Goal: Task Accomplishment & Management: Manage account settings

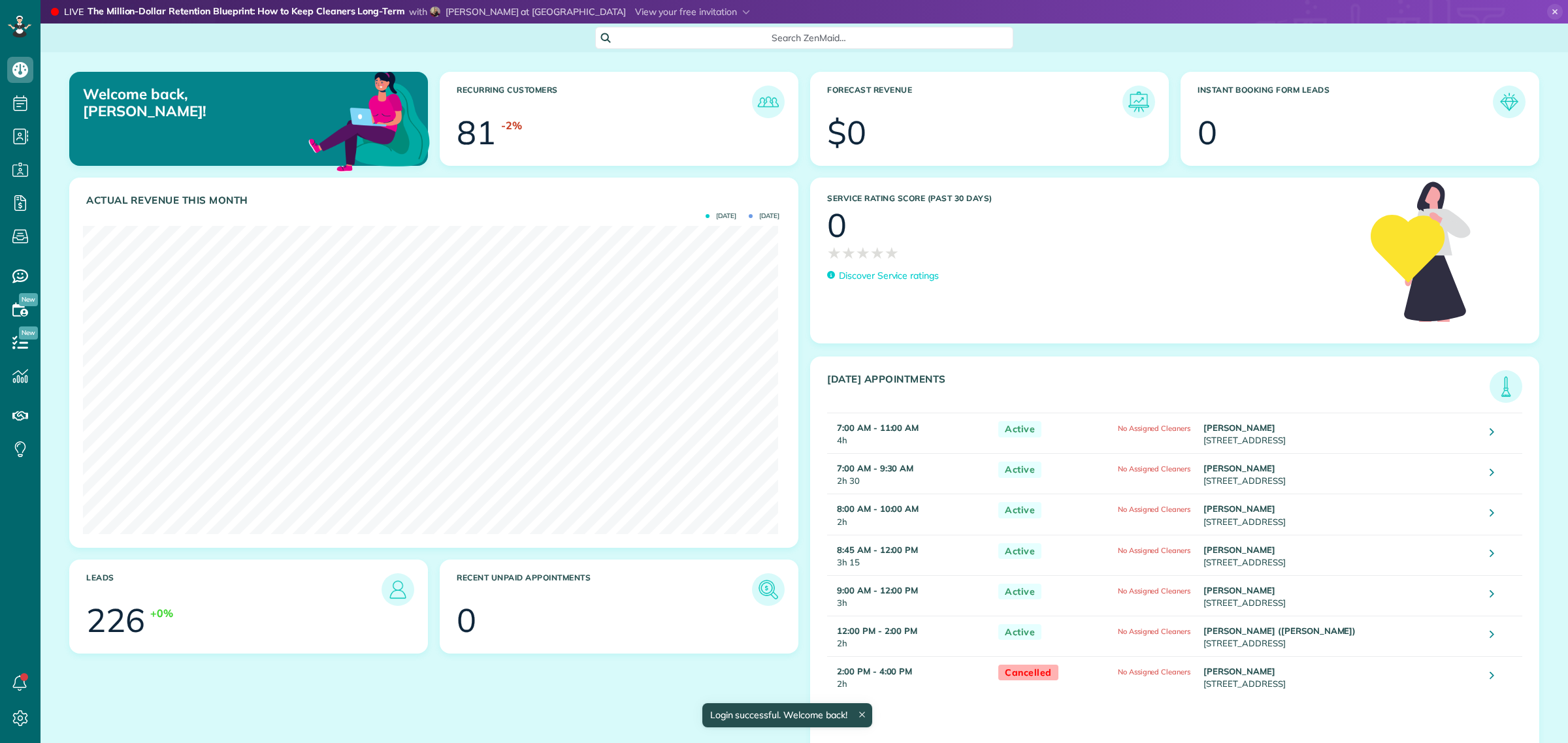
scroll to position [308, 696]
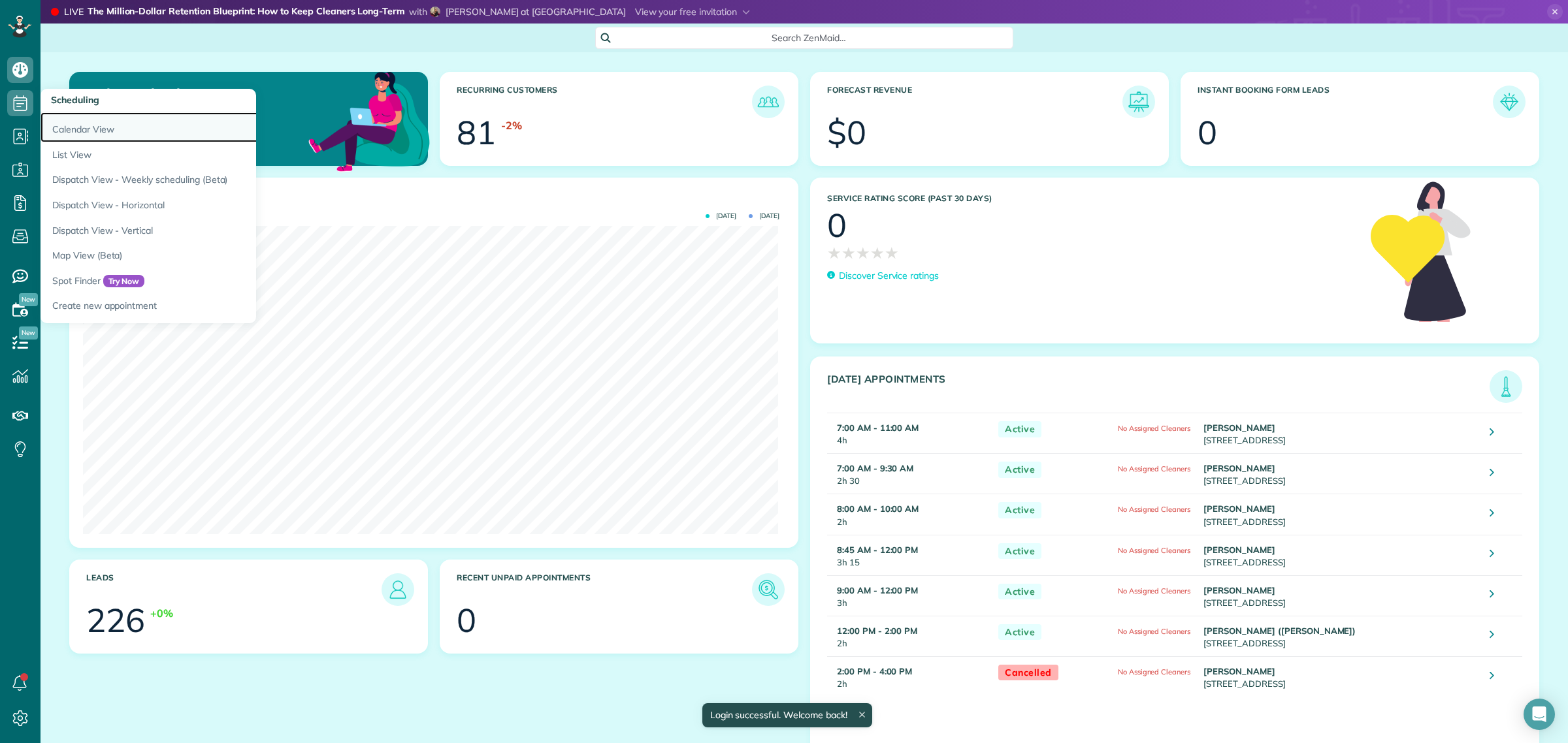
click at [72, 121] on link "Calendar View" at bounding box center [203, 127] width 327 height 30
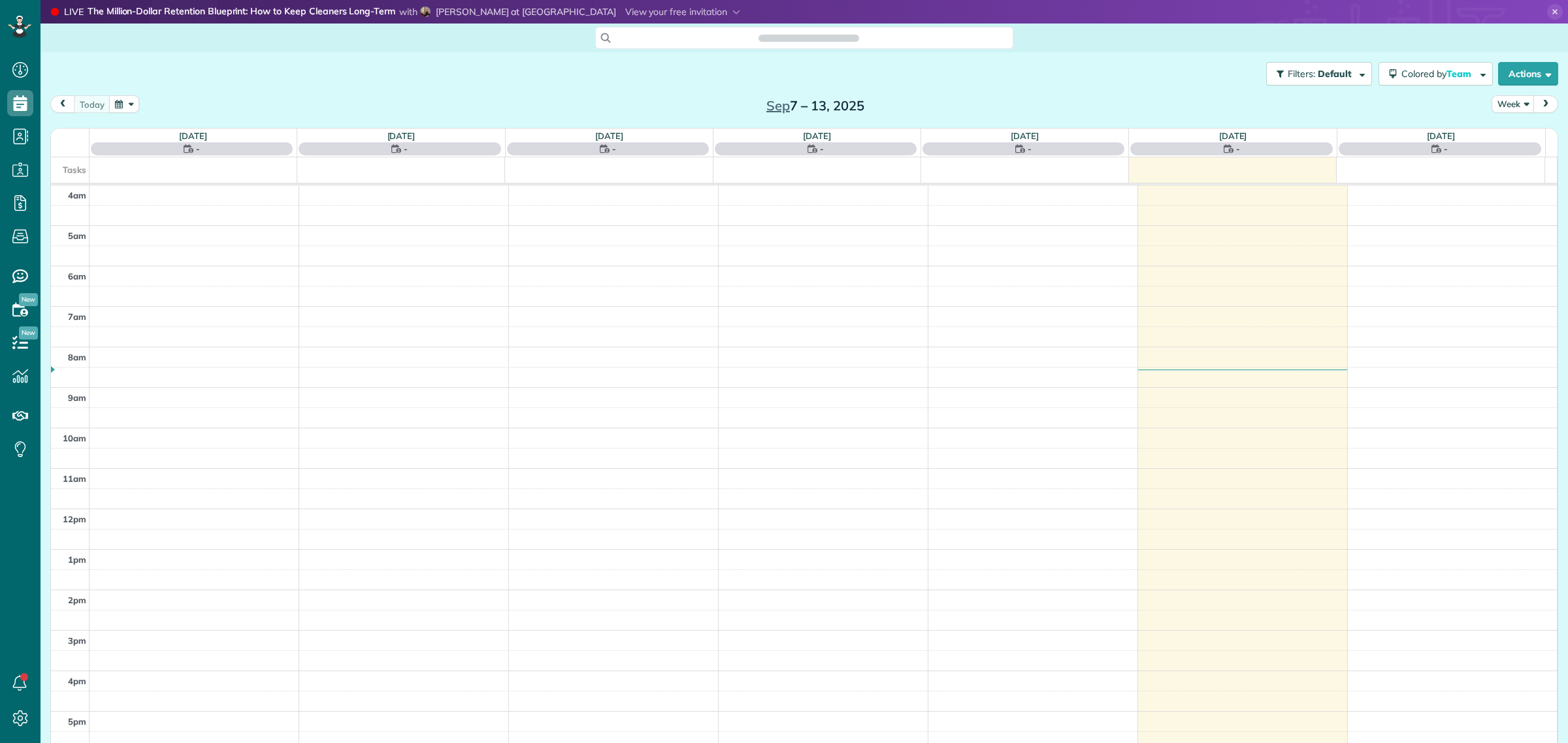
scroll to position [55, 0]
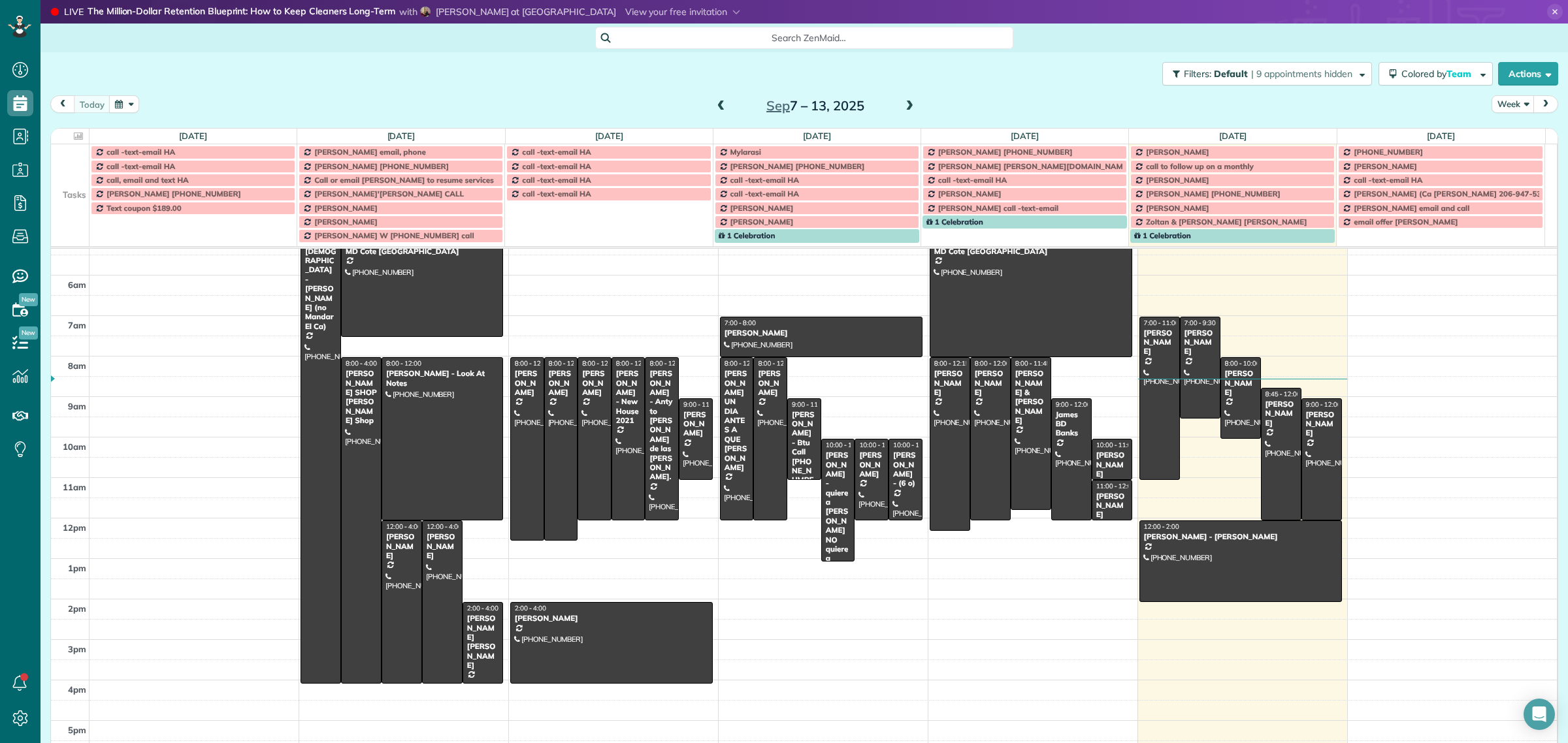
click at [72, 191] on td at bounding box center [69, 194] width 38 height 14
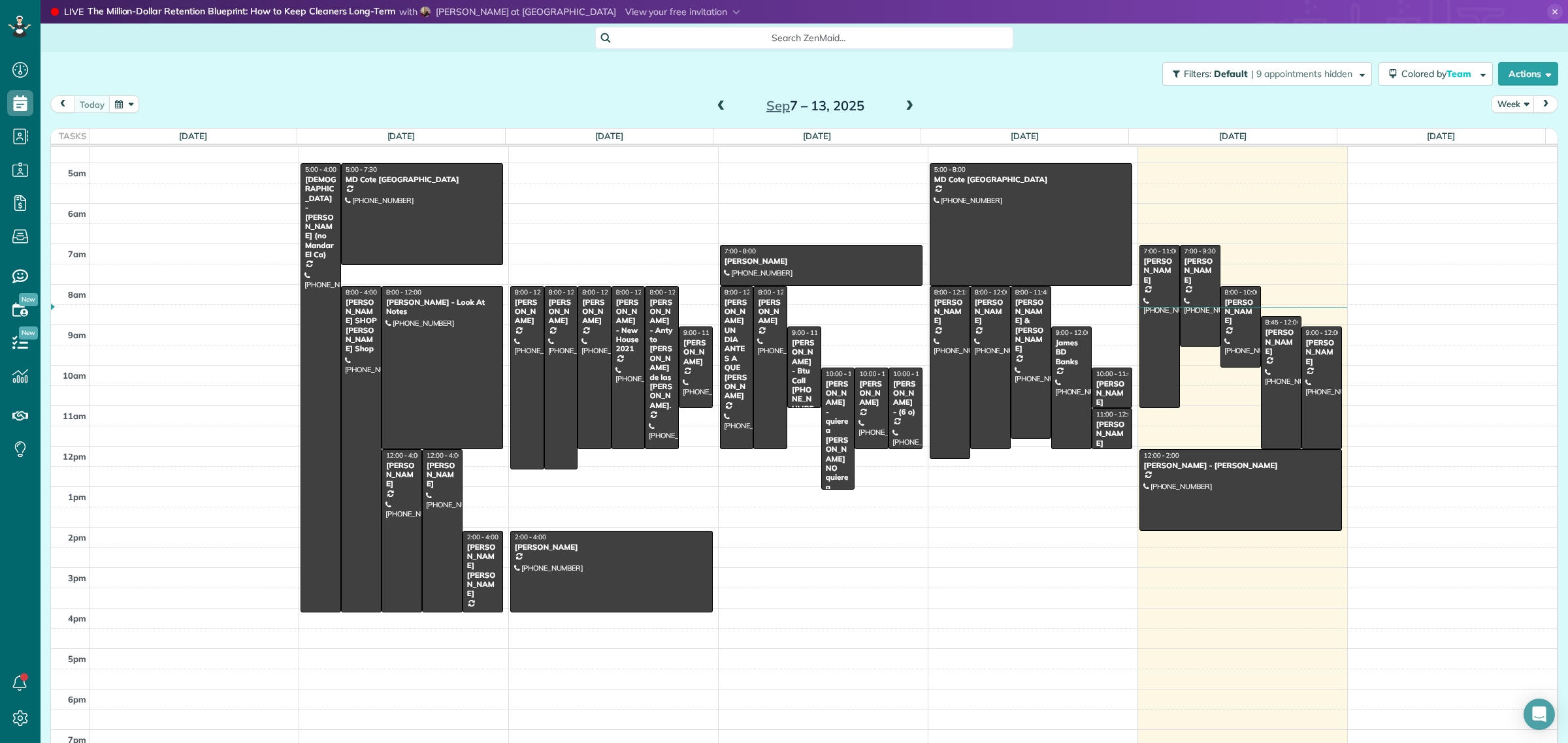
scroll to position [15, 0]
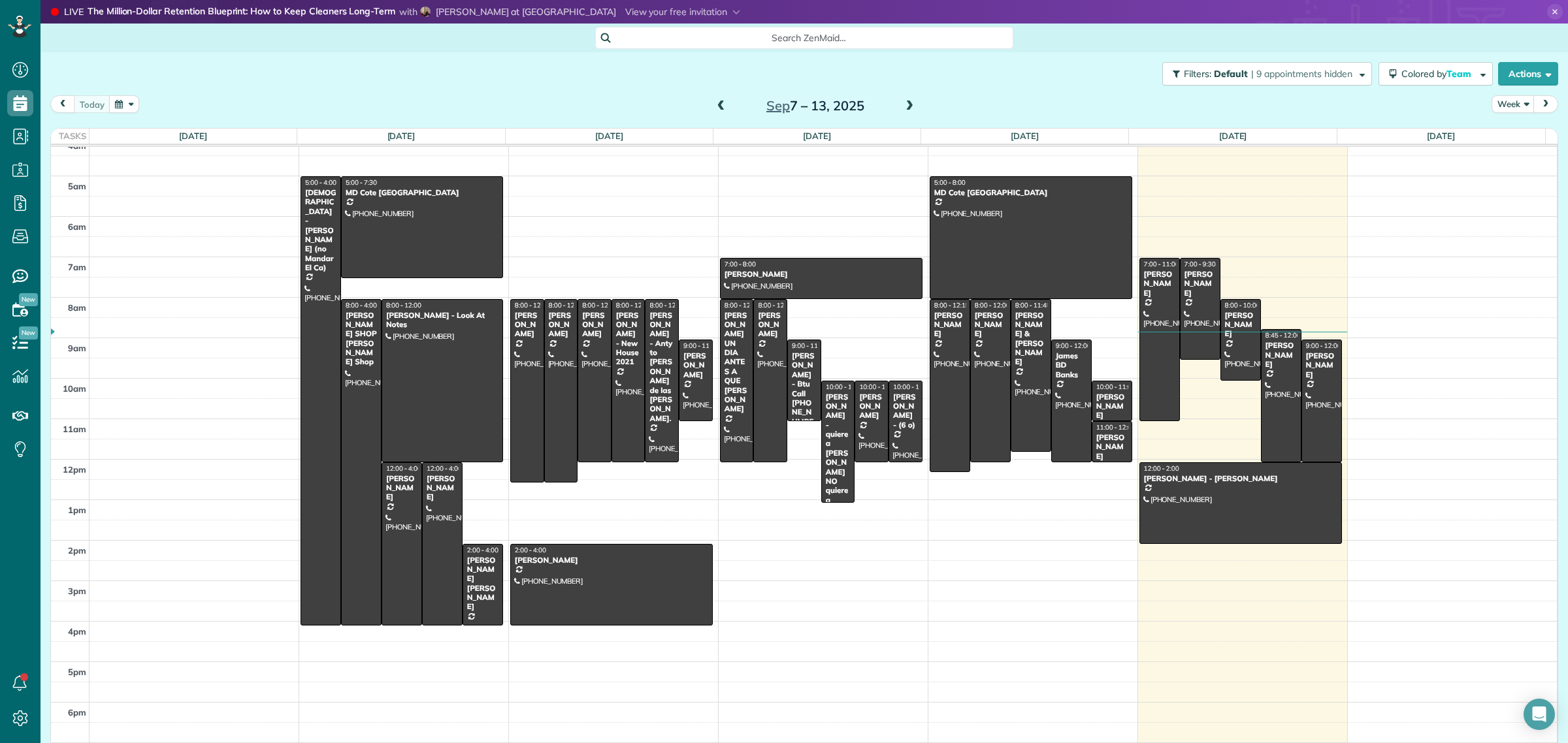
click at [721, 30] on div "Search ZenMaid…" at bounding box center [804, 37] width 418 height 23
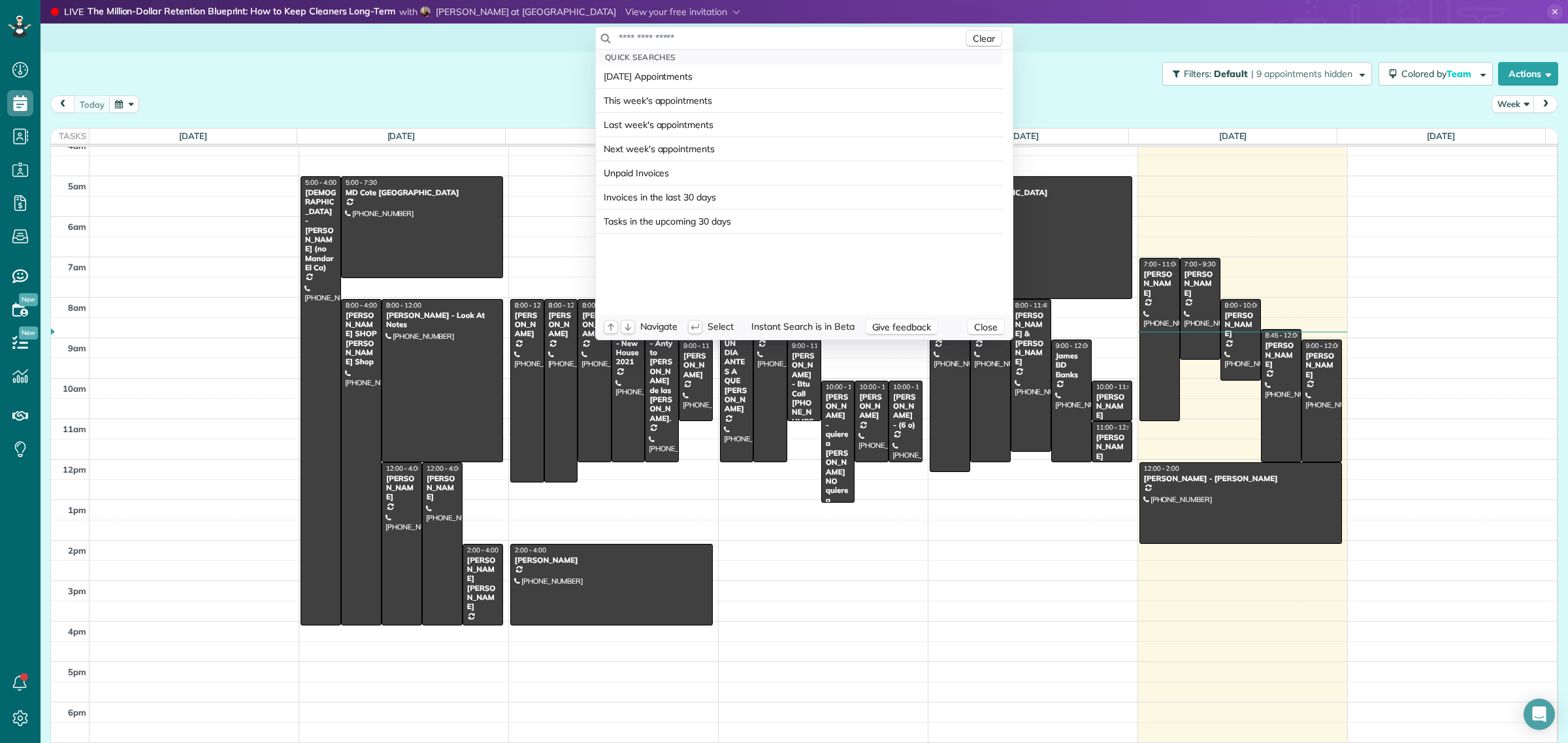
click at [730, 37] on input "text" at bounding box center [790, 37] width 345 height 13
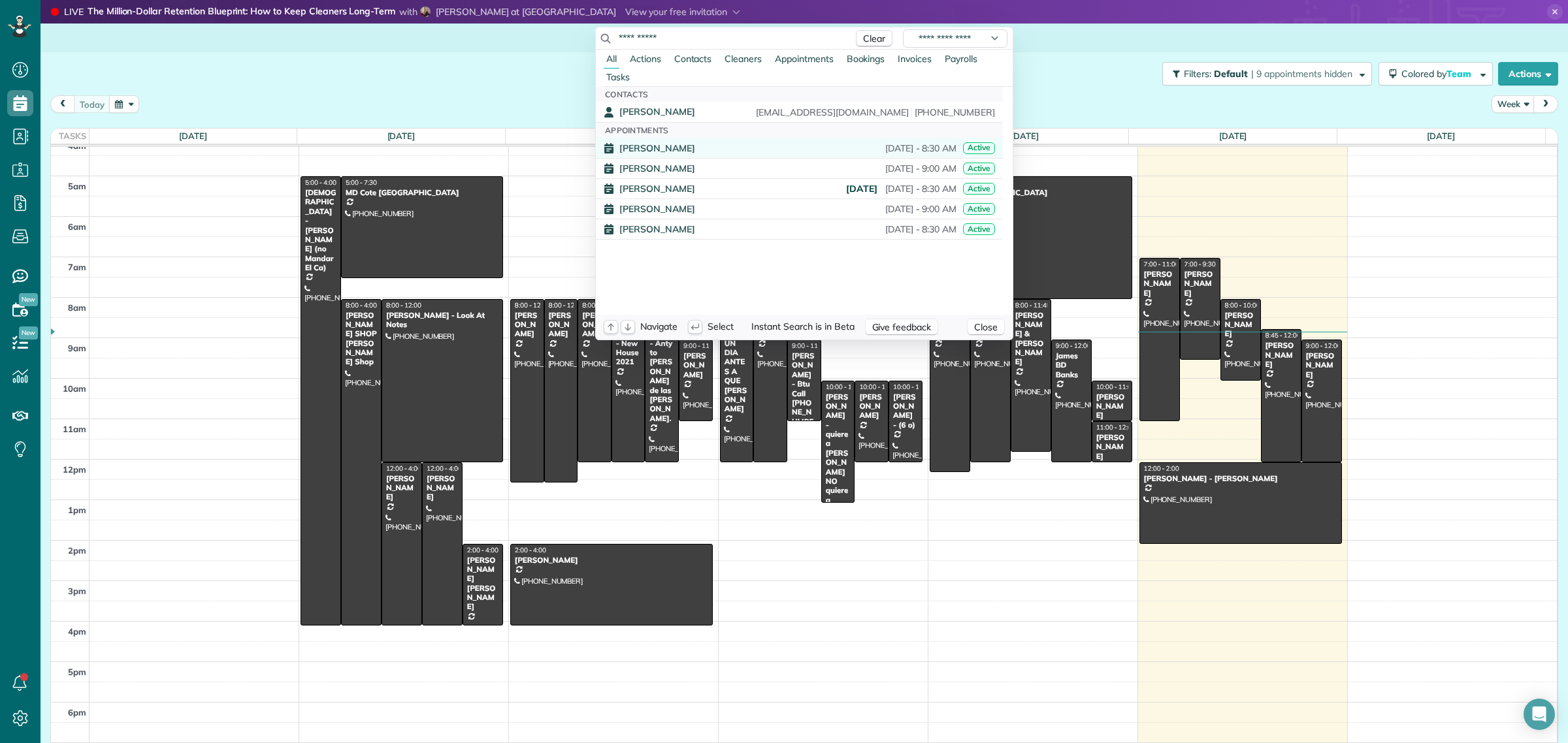
type input "**********"
click at [645, 152] on span "[PERSON_NAME]" at bounding box center [657, 148] width 76 height 9
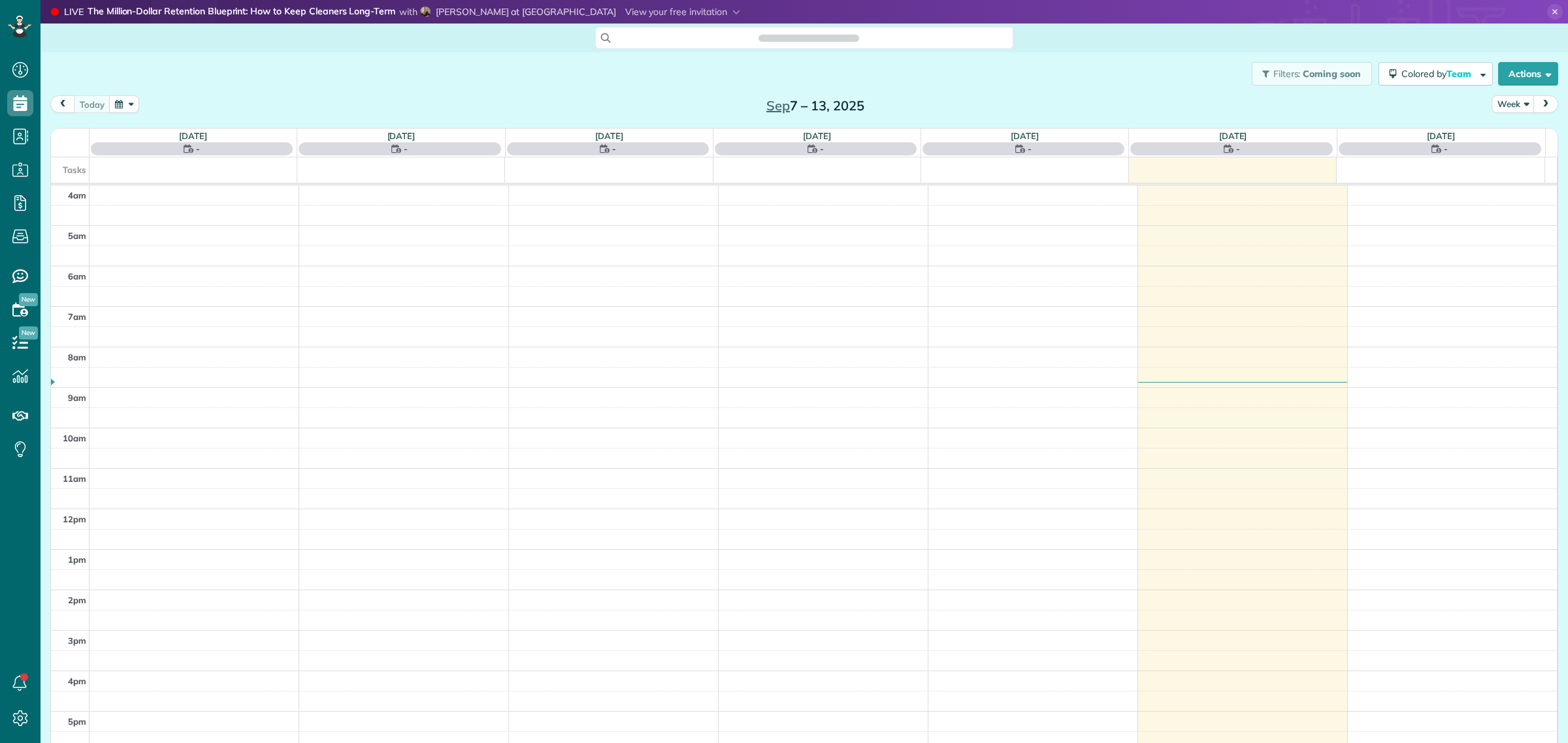
scroll to position [55, 0]
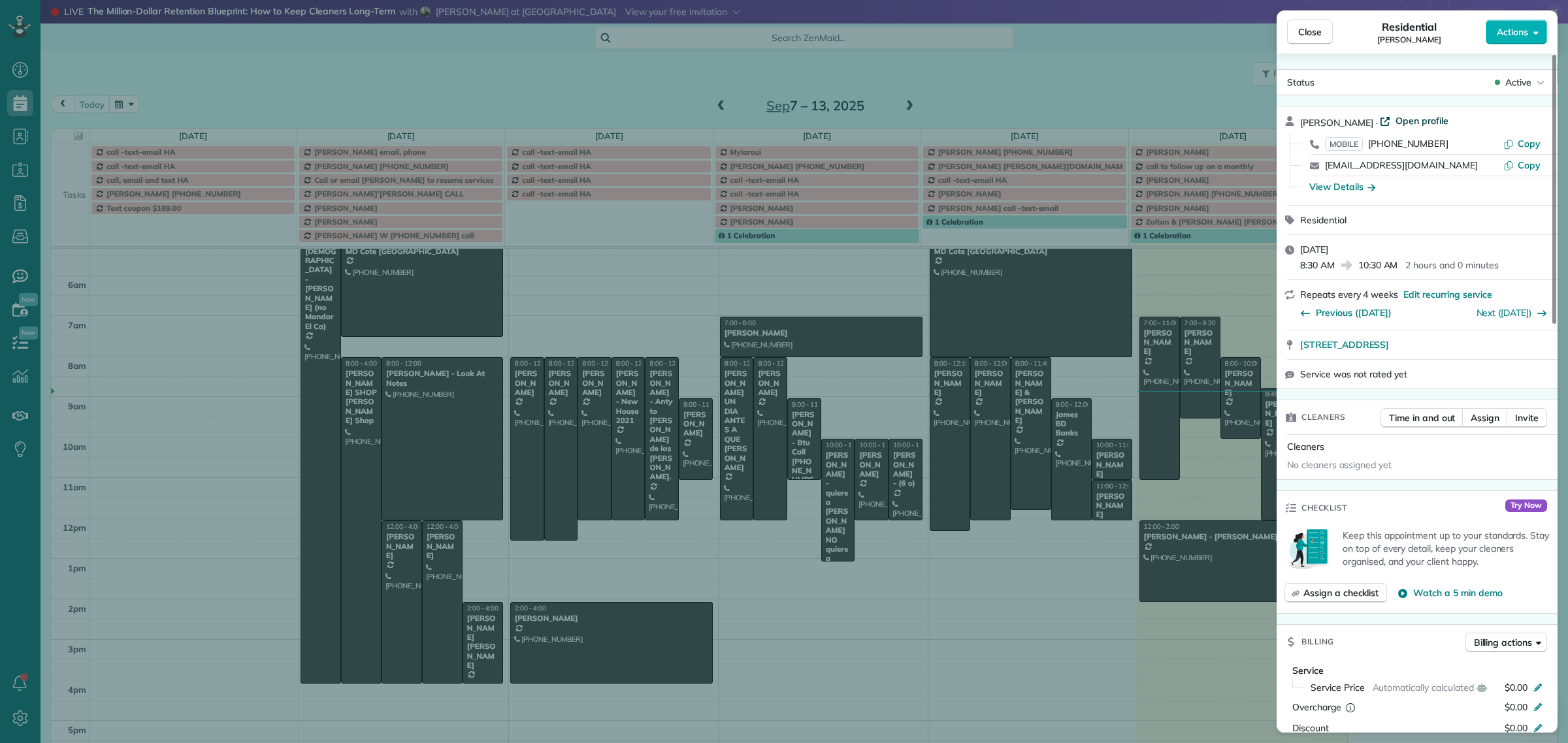
click at [1421, 121] on span "Open profile" at bounding box center [1422, 121] width 53 height 13
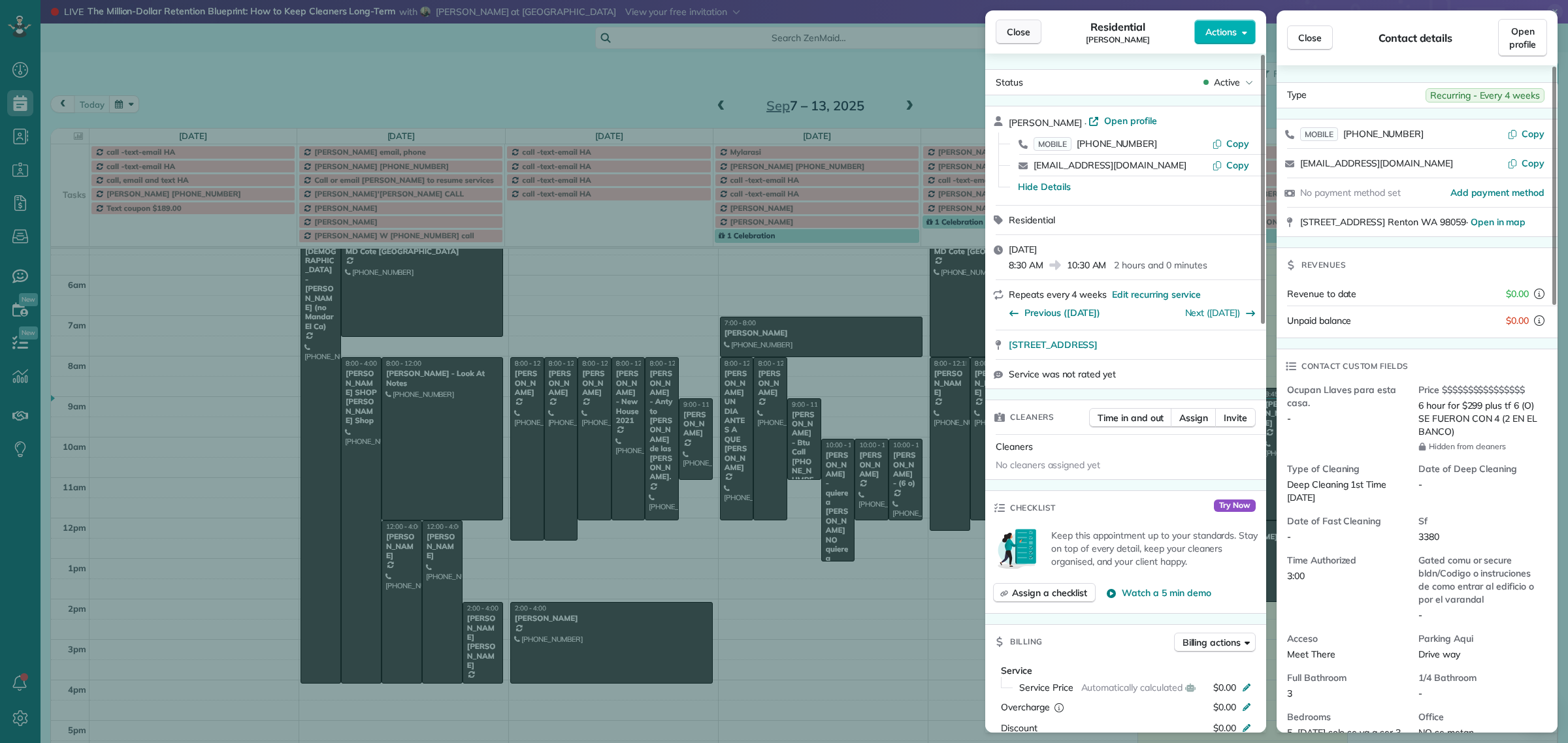
click at [1012, 34] on span "Close" at bounding box center [1019, 32] width 23 height 13
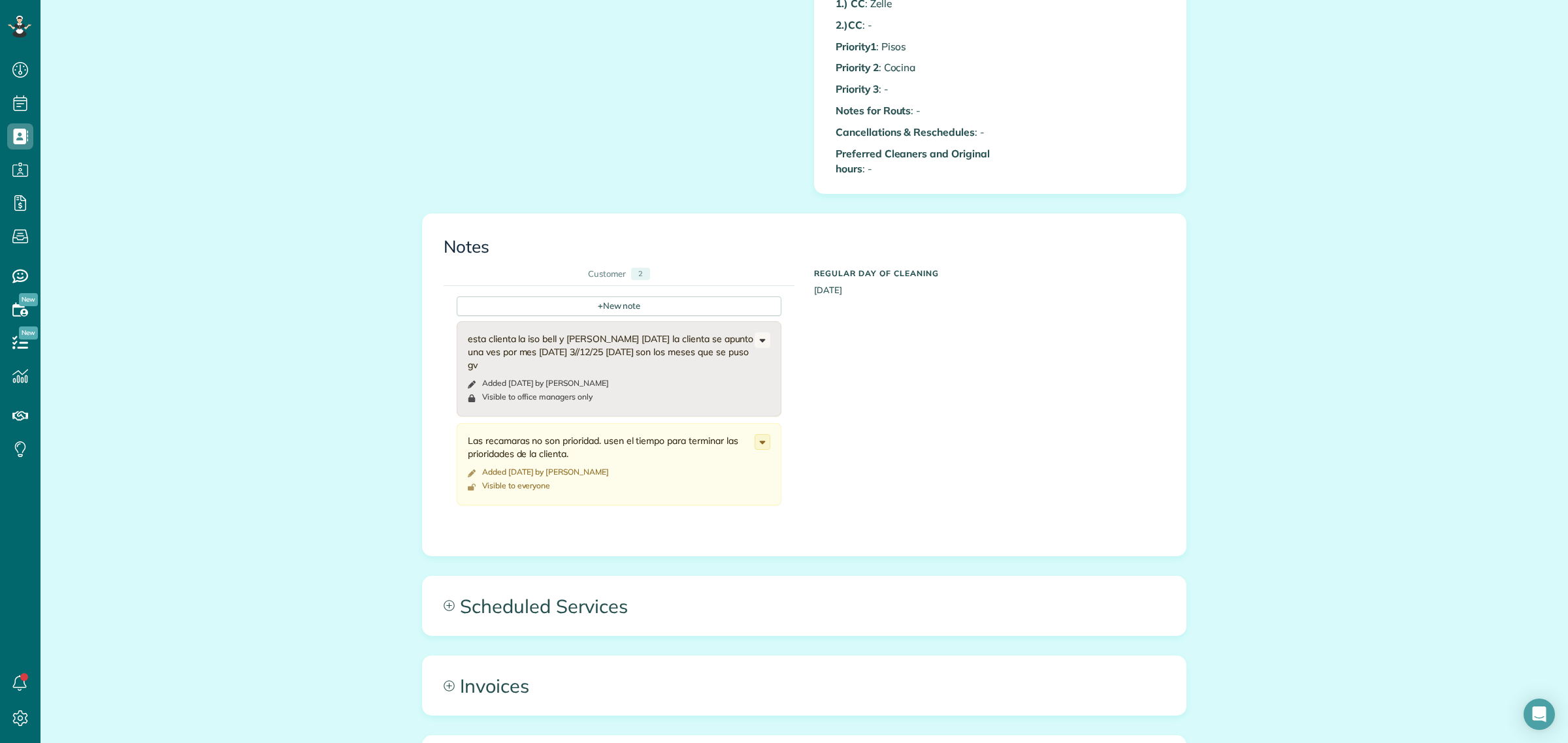
scroll to position [1494, 0]
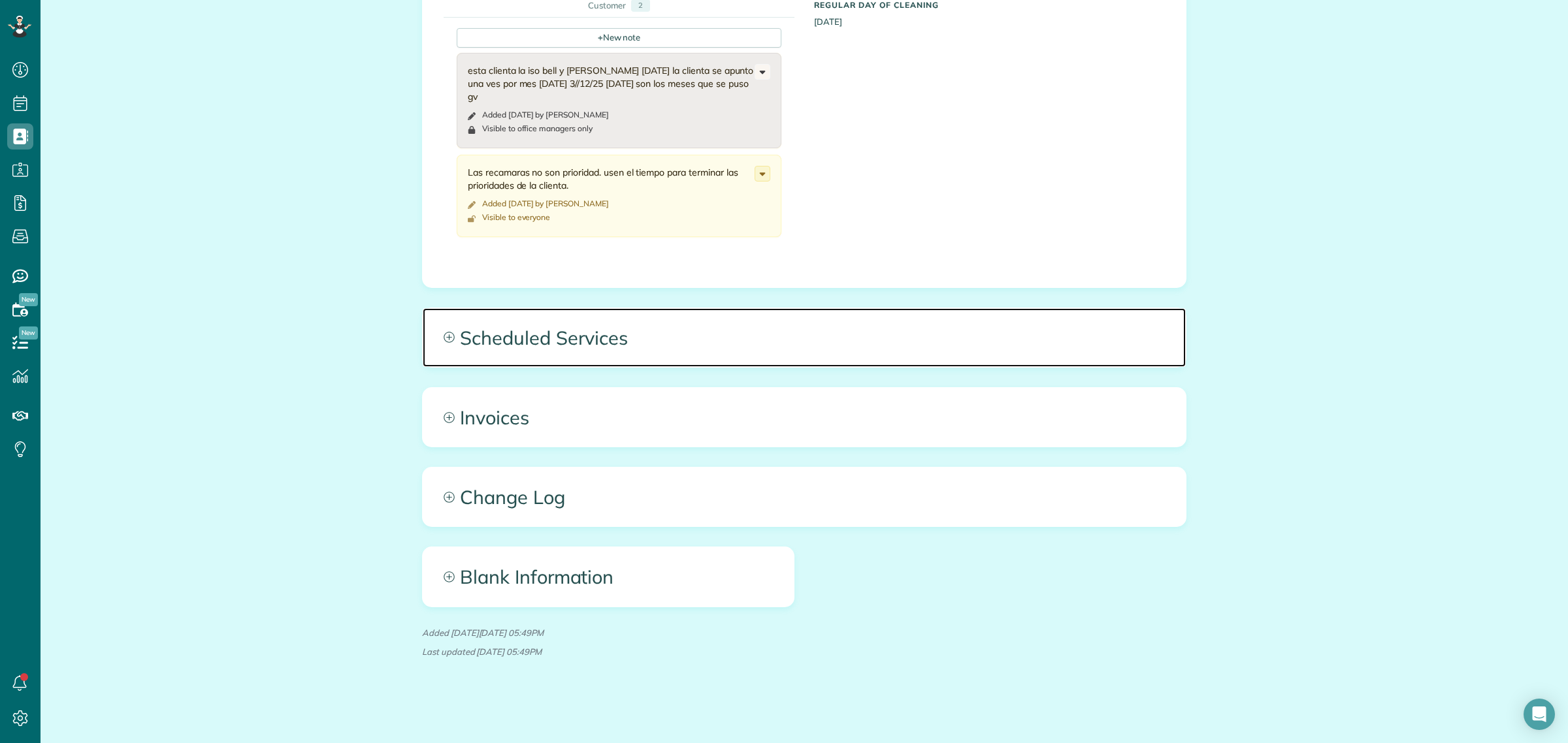
click at [550, 331] on span "Scheduled Services" at bounding box center [803, 337] width 763 height 58
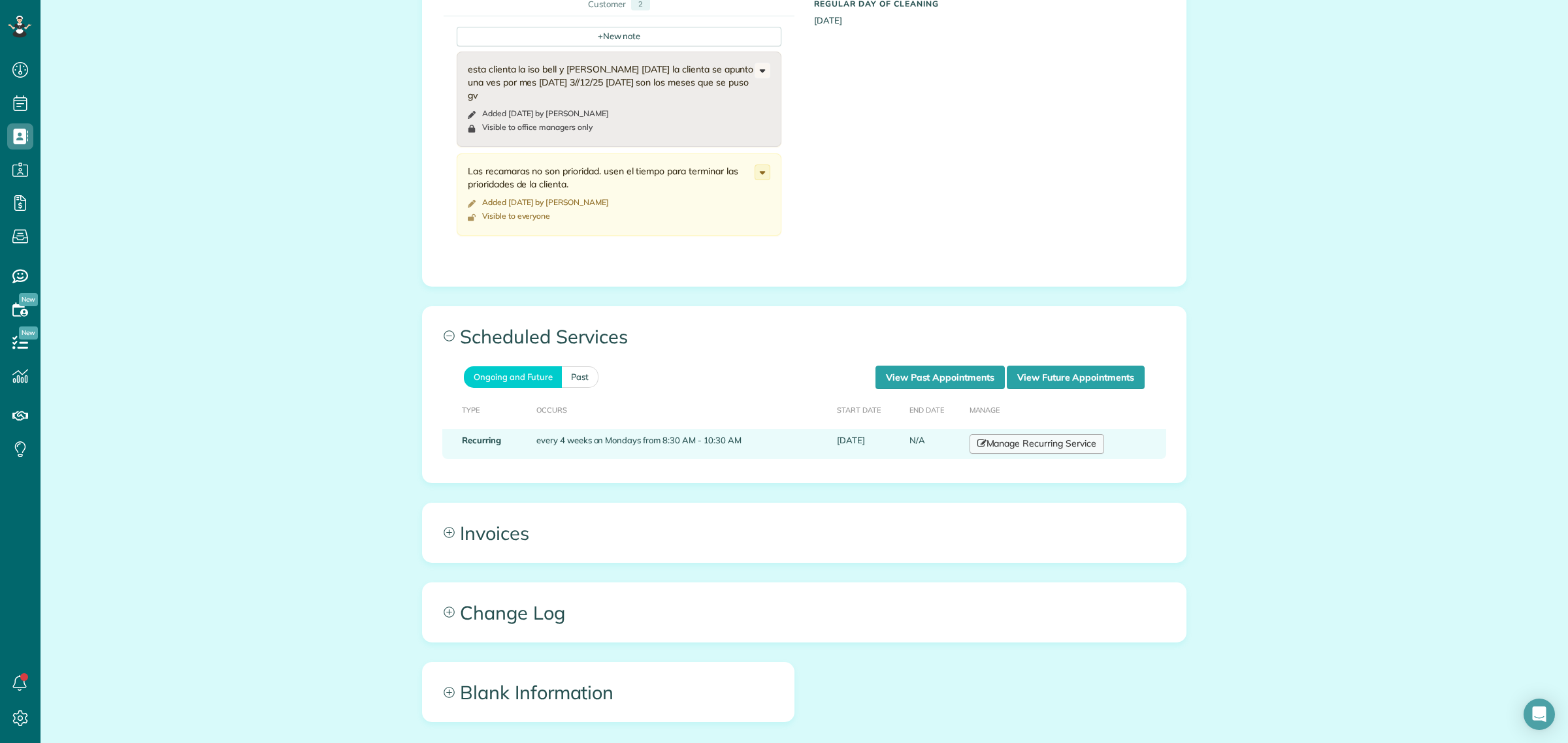
click at [1028, 439] on link "Manage Recurring Service" at bounding box center [1037, 444] width 135 height 19
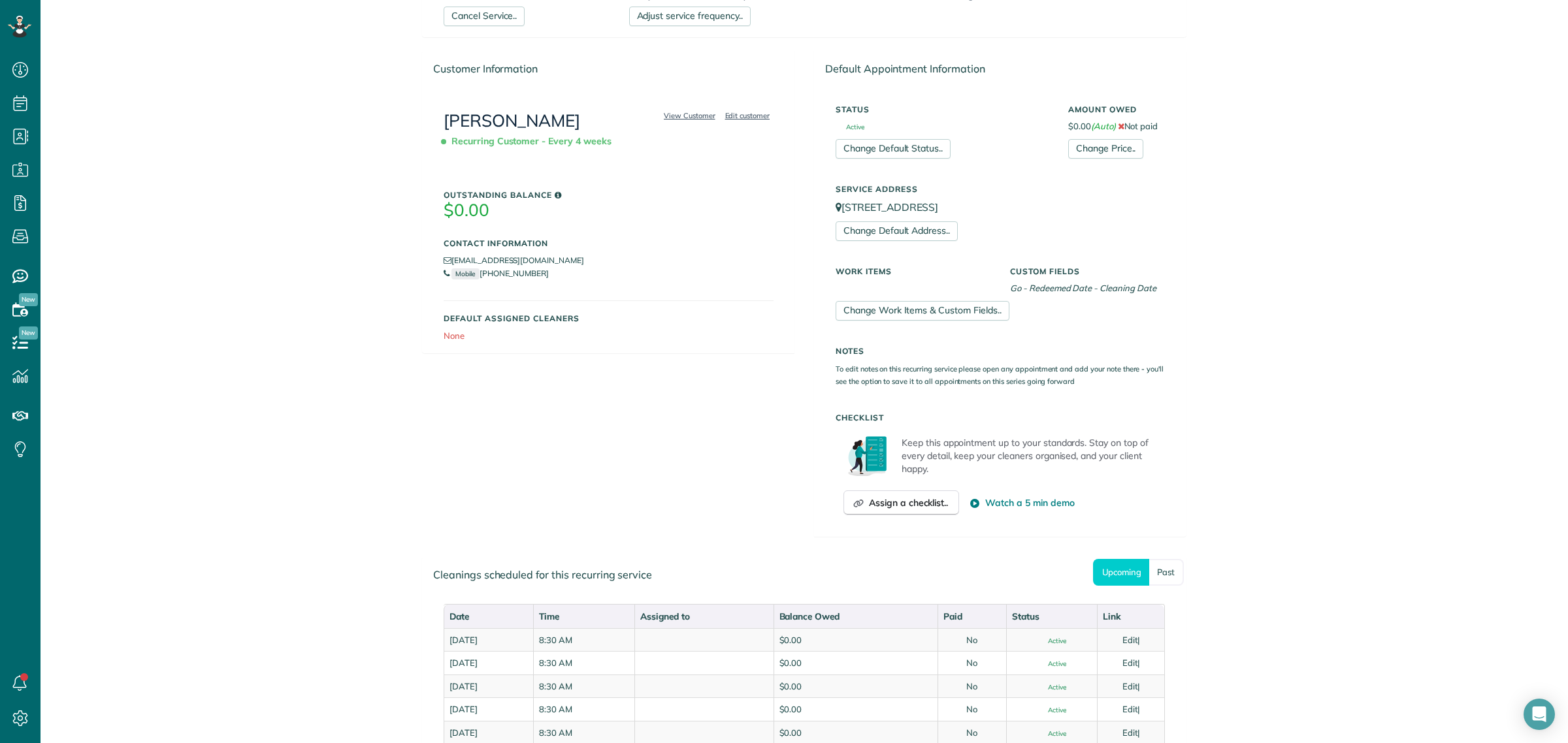
scroll to position [329, 0]
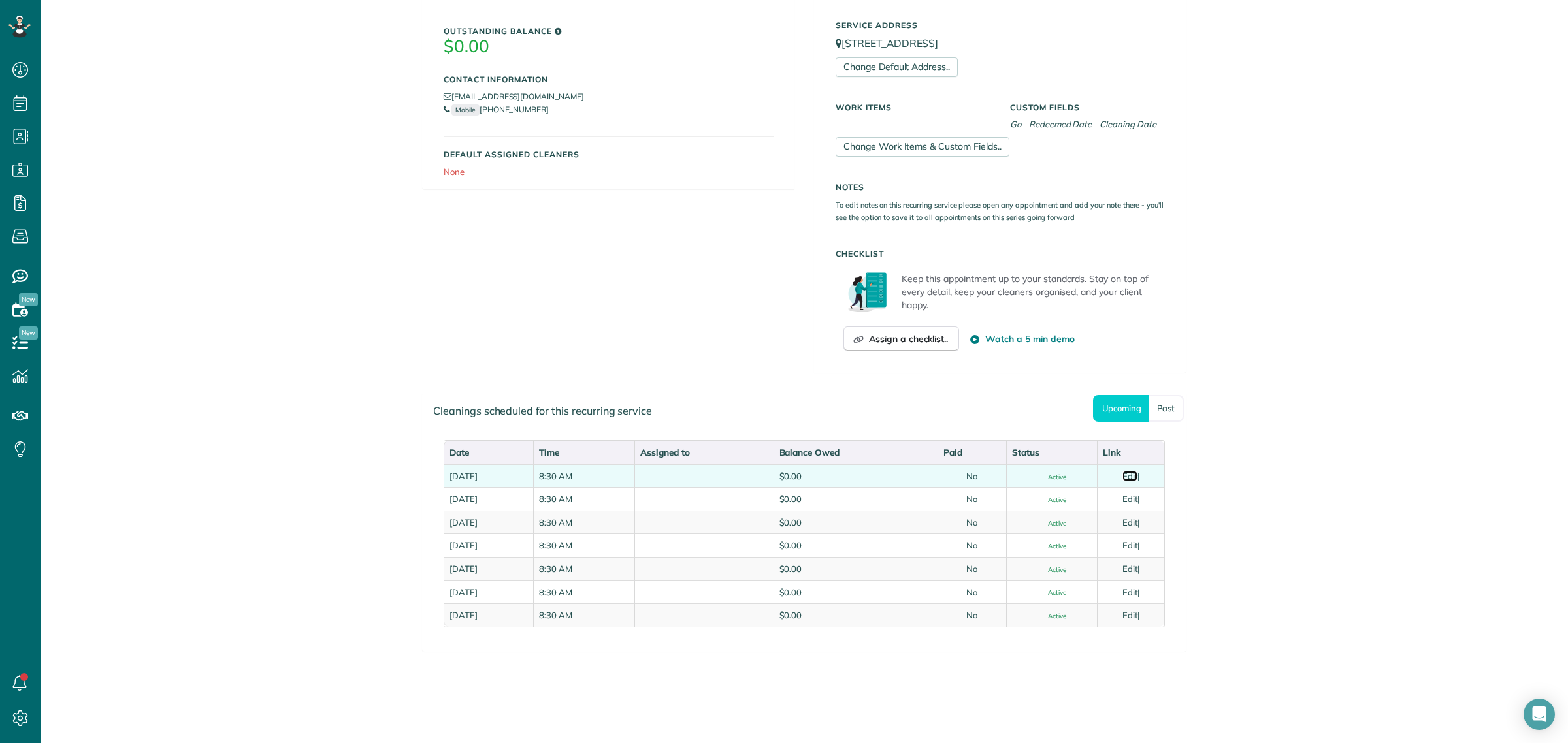
click at [1134, 474] on link "Edit" at bounding box center [1130, 476] width 16 height 10
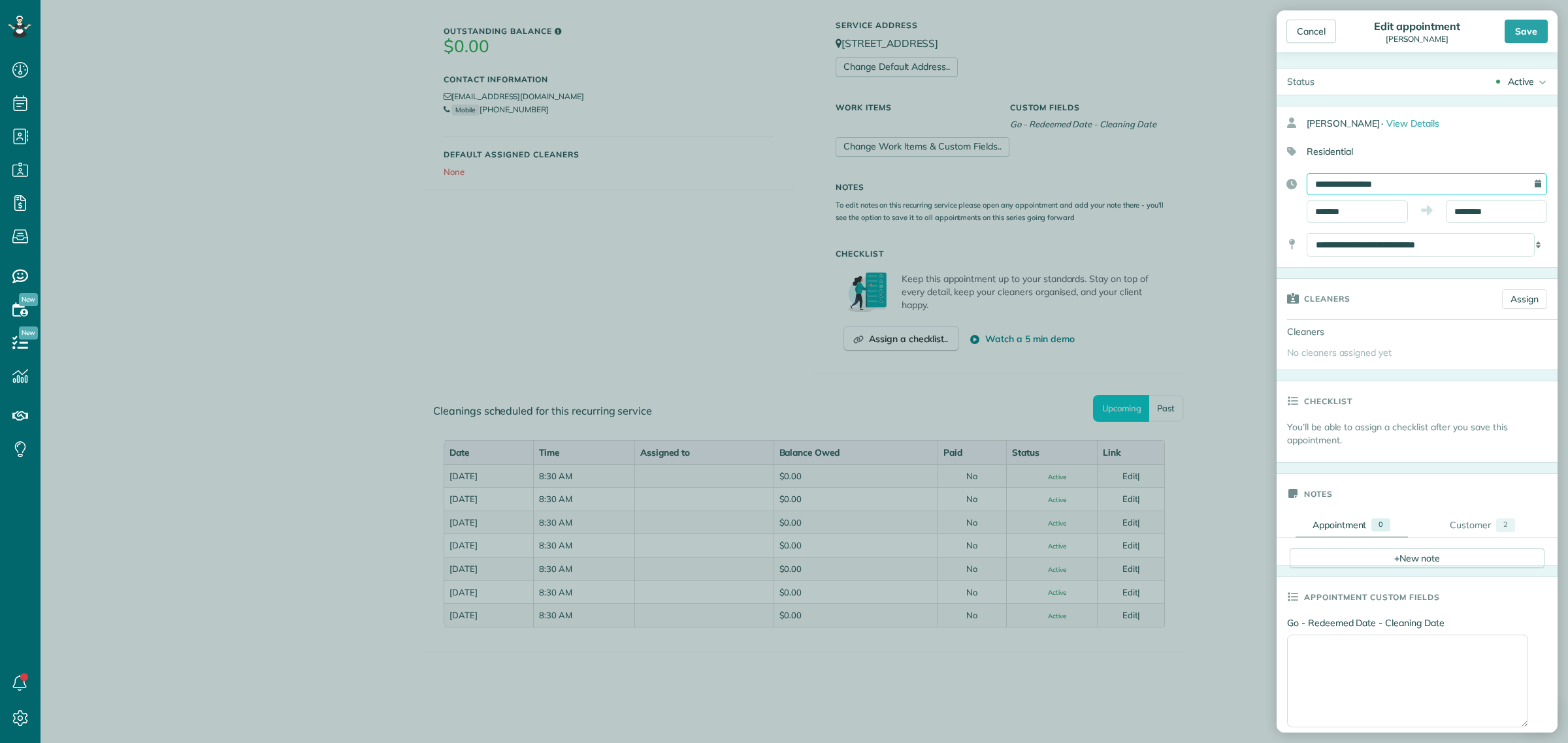
click at [1337, 173] on input "**********" at bounding box center [1427, 184] width 241 height 23
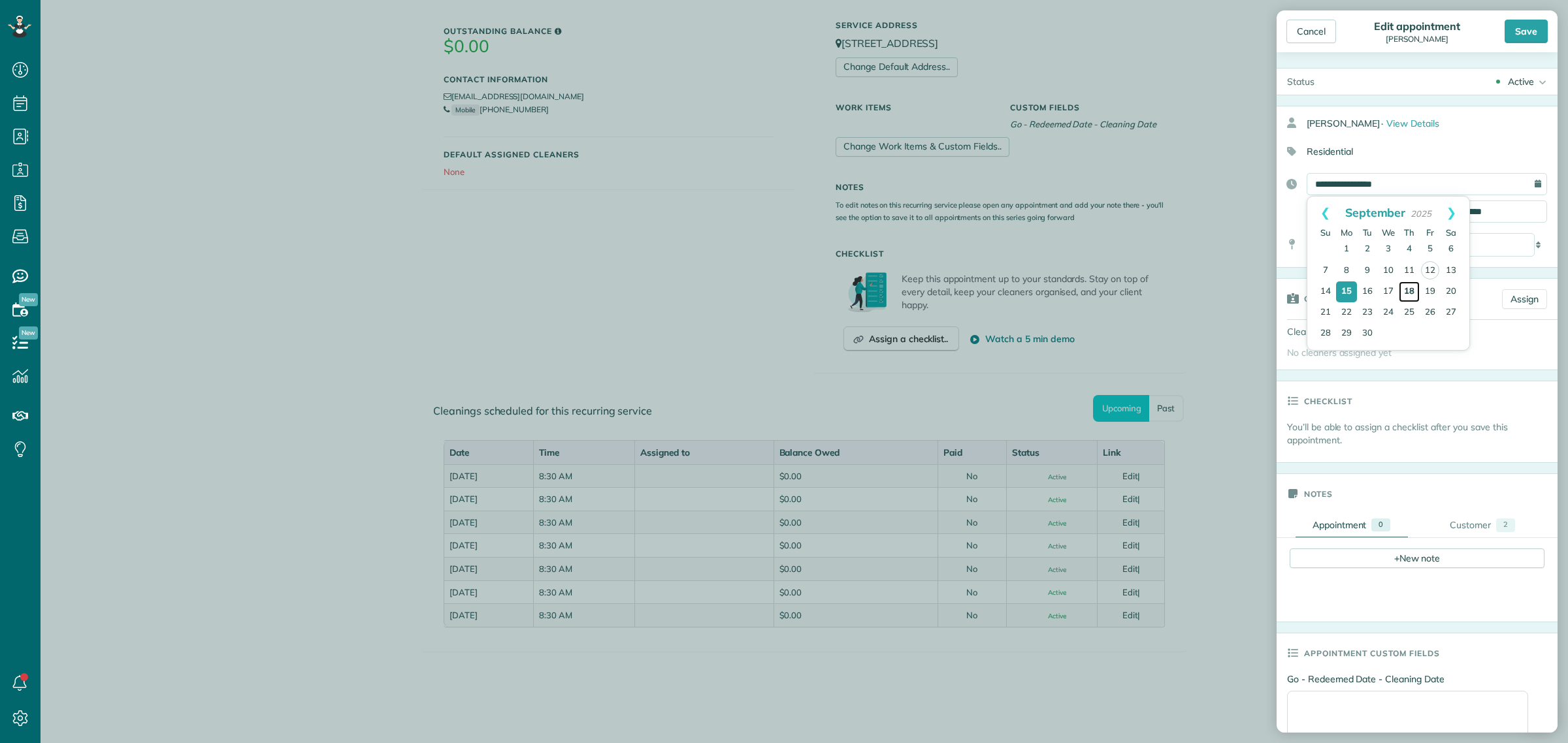
click at [1414, 294] on link "18" at bounding box center [1409, 291] width 21 height 21
type input "**********"
click at [1527, 30] on div "Save" at bounding box center [1526, 31] width 43 height 23
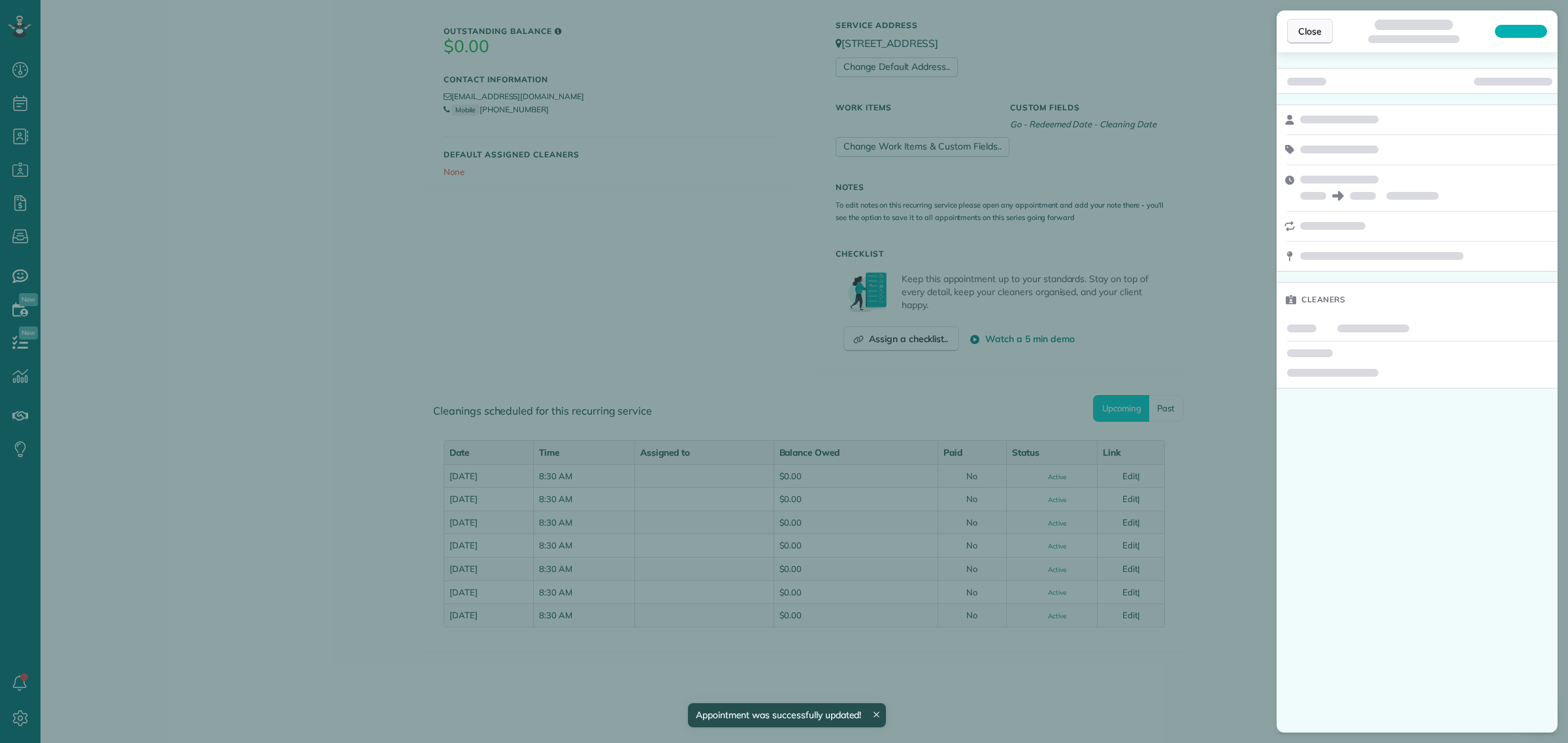
click at [1315, 34] on span "Close" at bounding box center [1310, 31] width 23 height 13
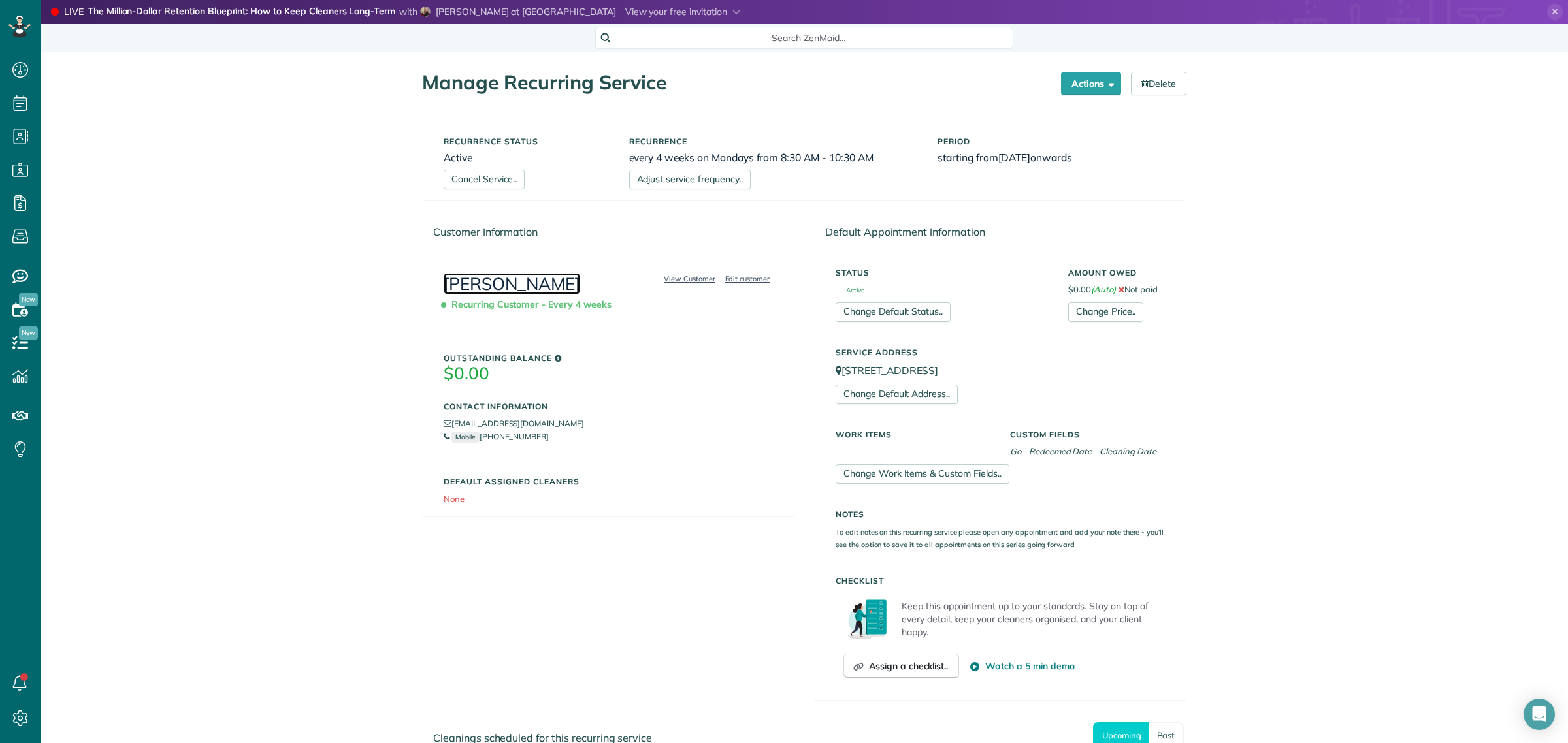
click at [501, 283] on link "[PERSON_NAME]" at bounding box center [511, 283] width 136 height 22
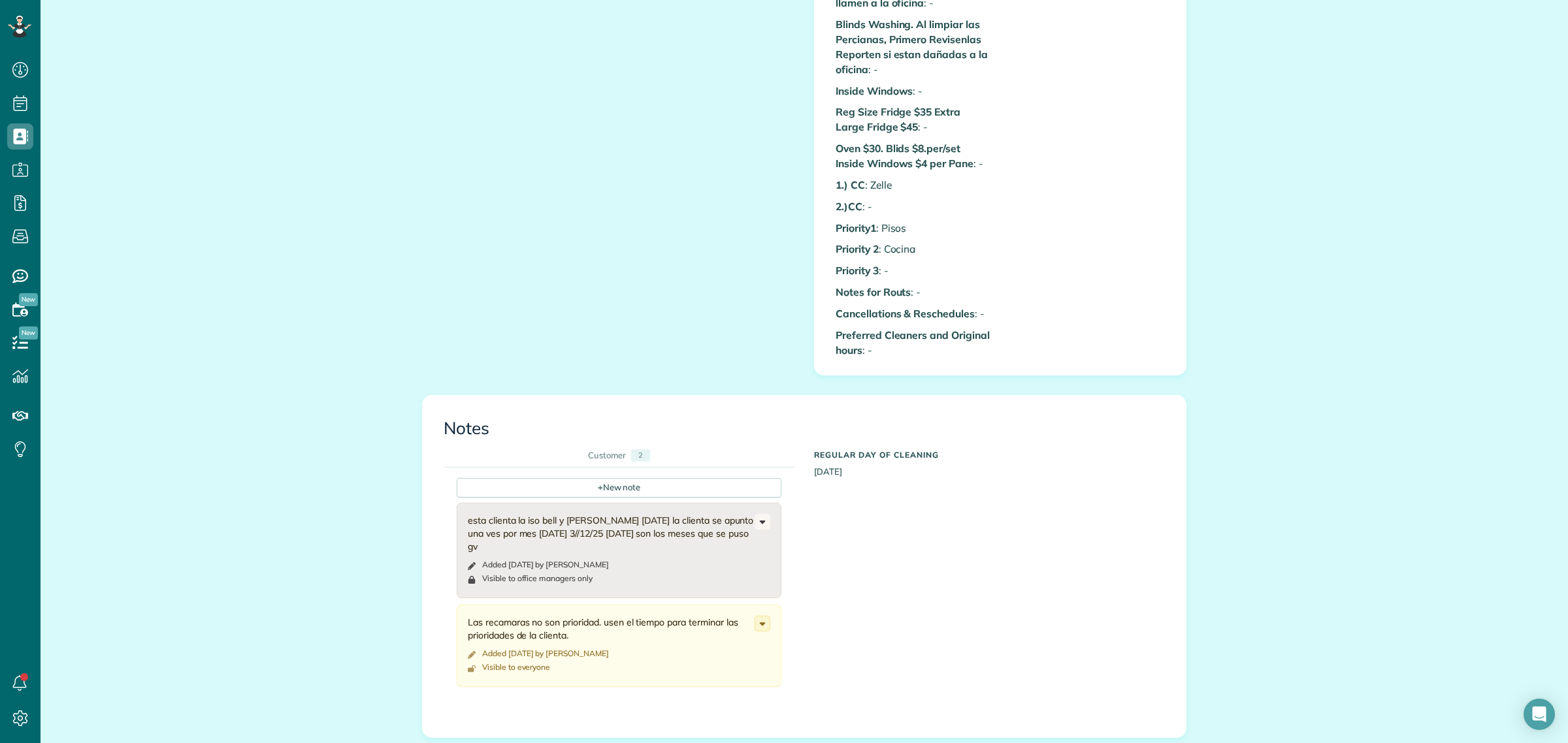
scroll to position [1306, 0]
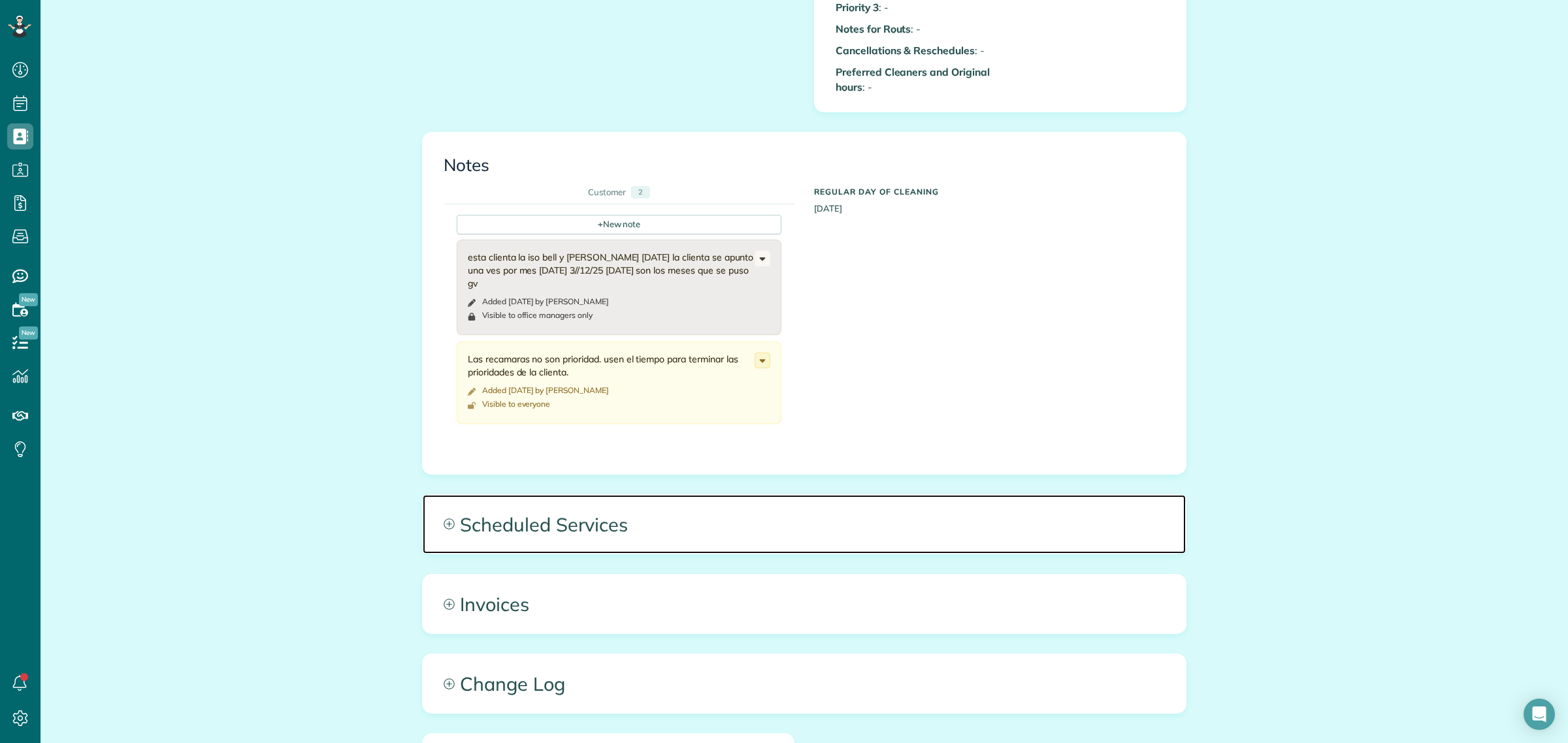
click at [557, 530] on span "Scheduled Services" at bounding box center [803, 524] width 763 height 58
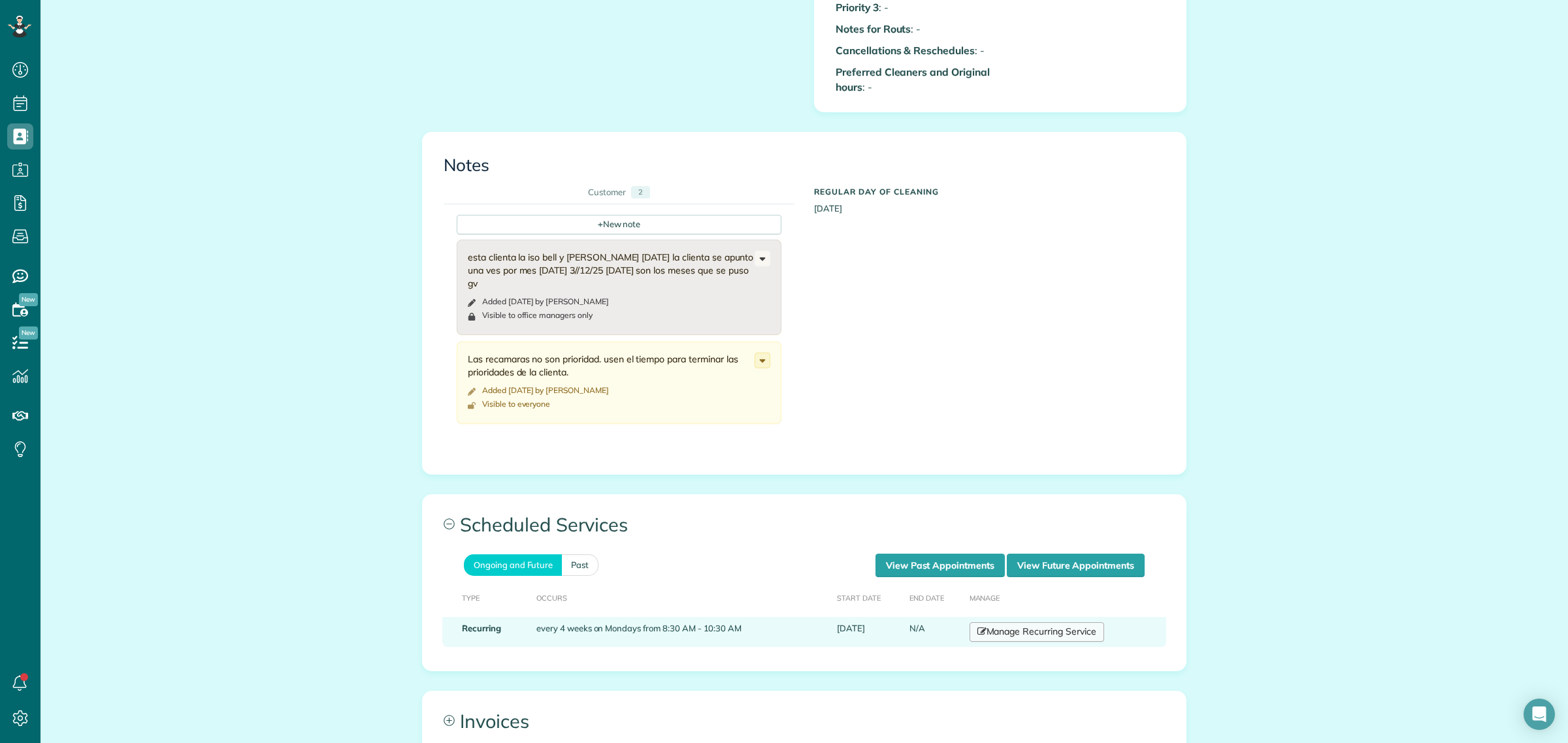
click at [1000, 636] on link "Manage Recurring Service" at bounding box center [1037, 632] width 135 height 19
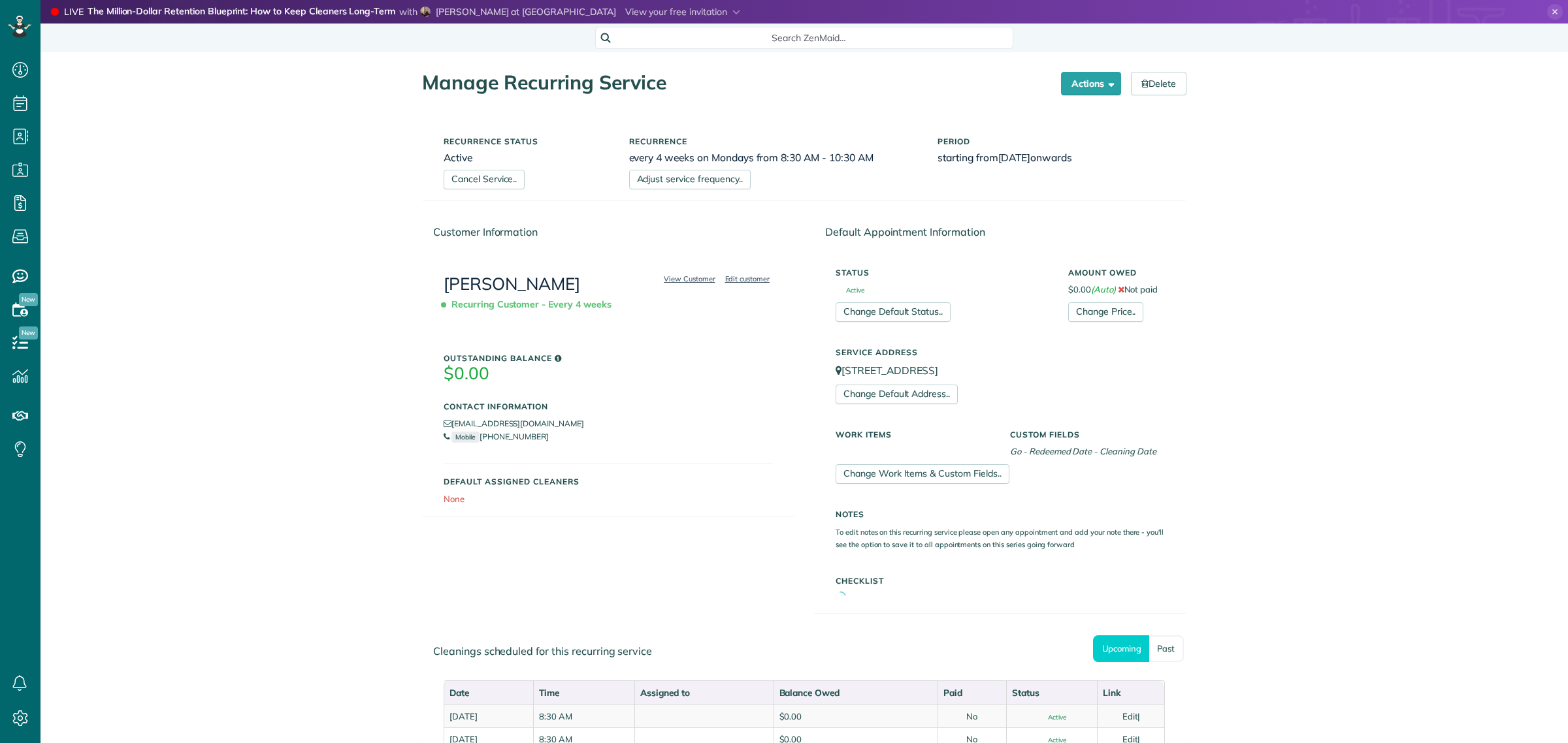
scroll to position [5, 5]
